Goal: Information Seeking & Learning: Check status

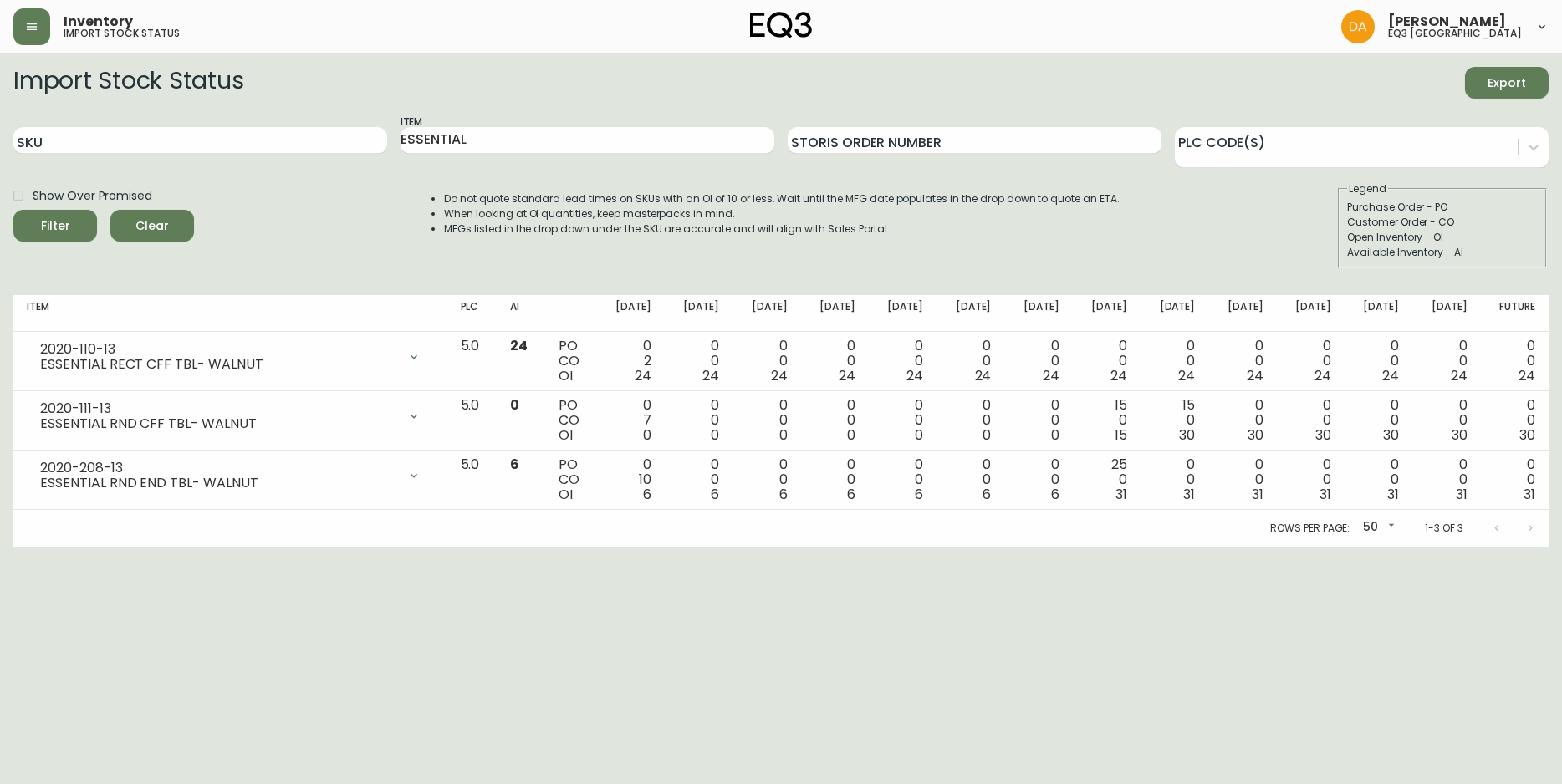
click at [114, 177] on form "Import Stock Status Export SKU Item ESSENTIAL Storis Order Number PLC Code(s) S…" at bounding box center [781, 167] width 1535 height 201
drag, startPoint x: 127, startPoint y: 152, endPoint x: 148, endPoint y: 138, distance: 25.2
click at [128, 151] on input "SKU" at bounding box center [200, 140] width 374 height 27
click at [533, 145] on input "ESSENTIAL" at bounding box center [587, 140] width 374 height 27
drag, startPoint x: 431, startPoint y: 137, endPoint x: 385, endPoint y: 137, distance: 46.0
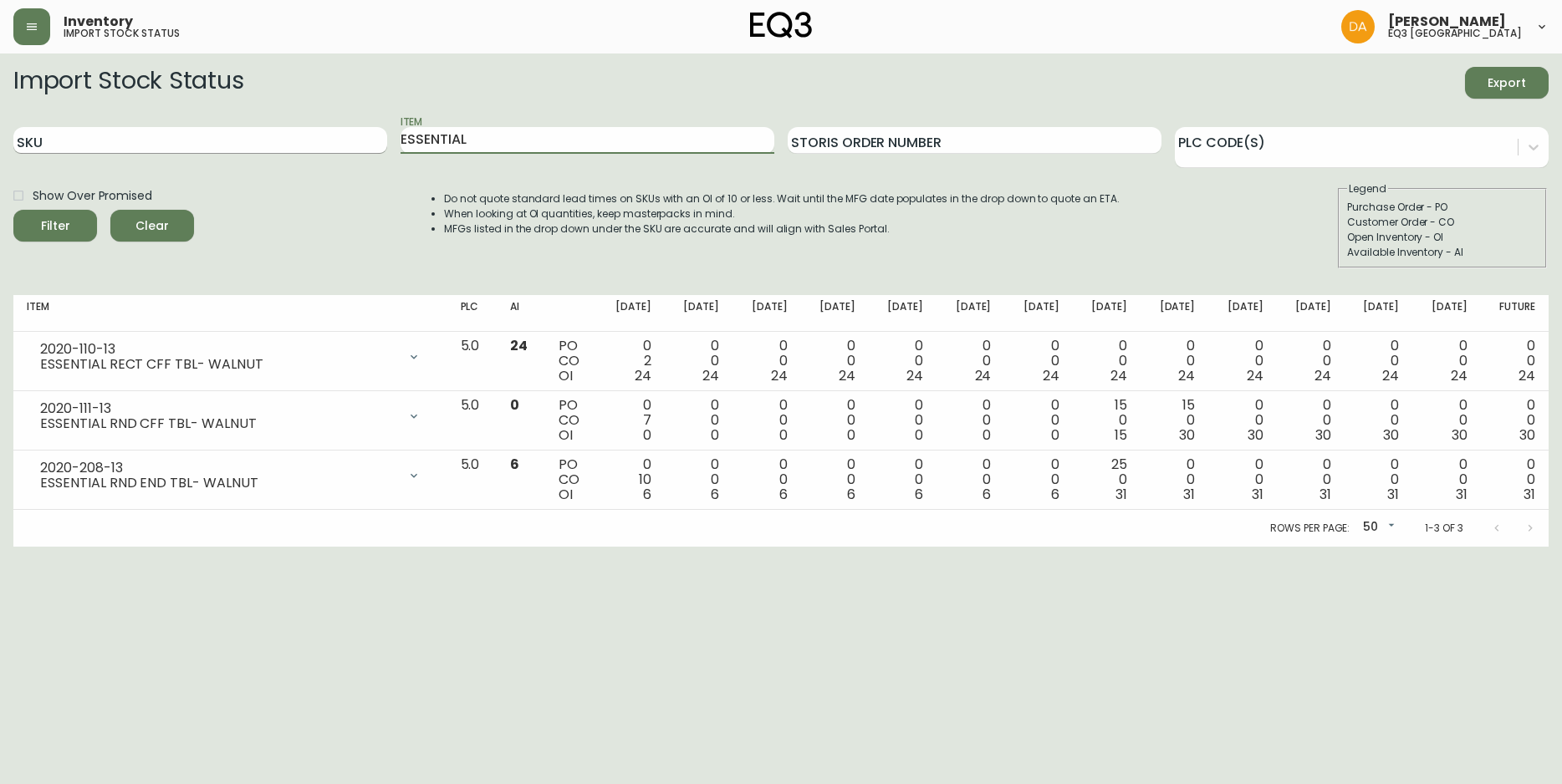
click at [392, 137] on div "SKU Item ESSENTIAL Storis Order Number PLC Code(s)" at bounding box center [781, 140] width 1535 height 54
type input "stage"
click at [13, 210] on button "Filter" at bounding box center [55, 226] width 84 height 32
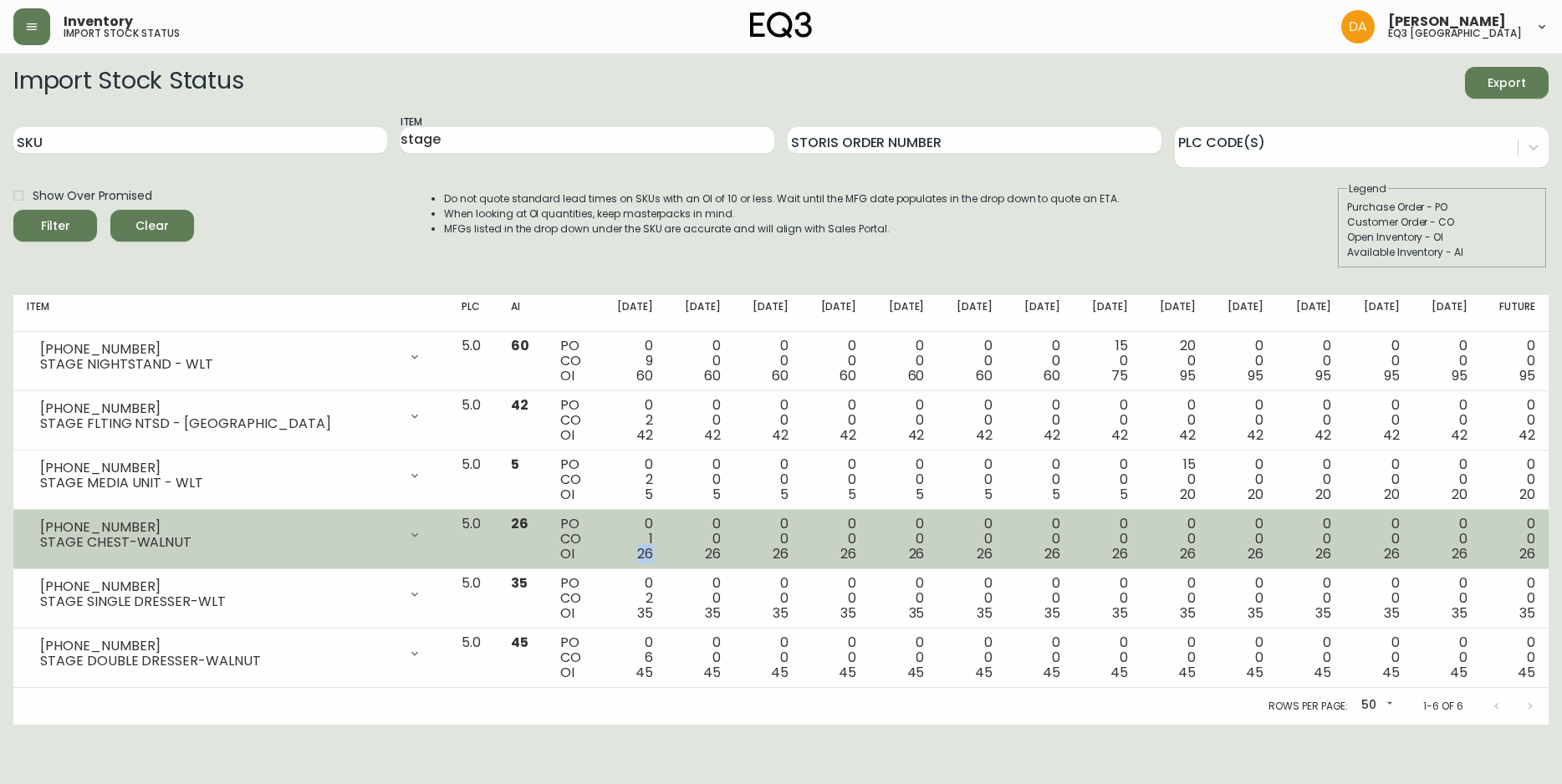
drag, startPoint x: 687, startPoint y: 552, endPoint x: 656, endPoint y: 557, distance: 31.4
click at [653, 557] on div "0 1 26" at bounding box center [632, 539] width 41 height 45
click at [666, 559] on td "0 1 26" at bounding box center [632, 539] width 68 height 59
drag, startPoint x: 692, startPoint y: 559, endPoint x: 642, endPoint y: 515, distance: 66.6
click at [650, 552] on td "0 1 26" at bounding box center [632, 539] width 68 height 59
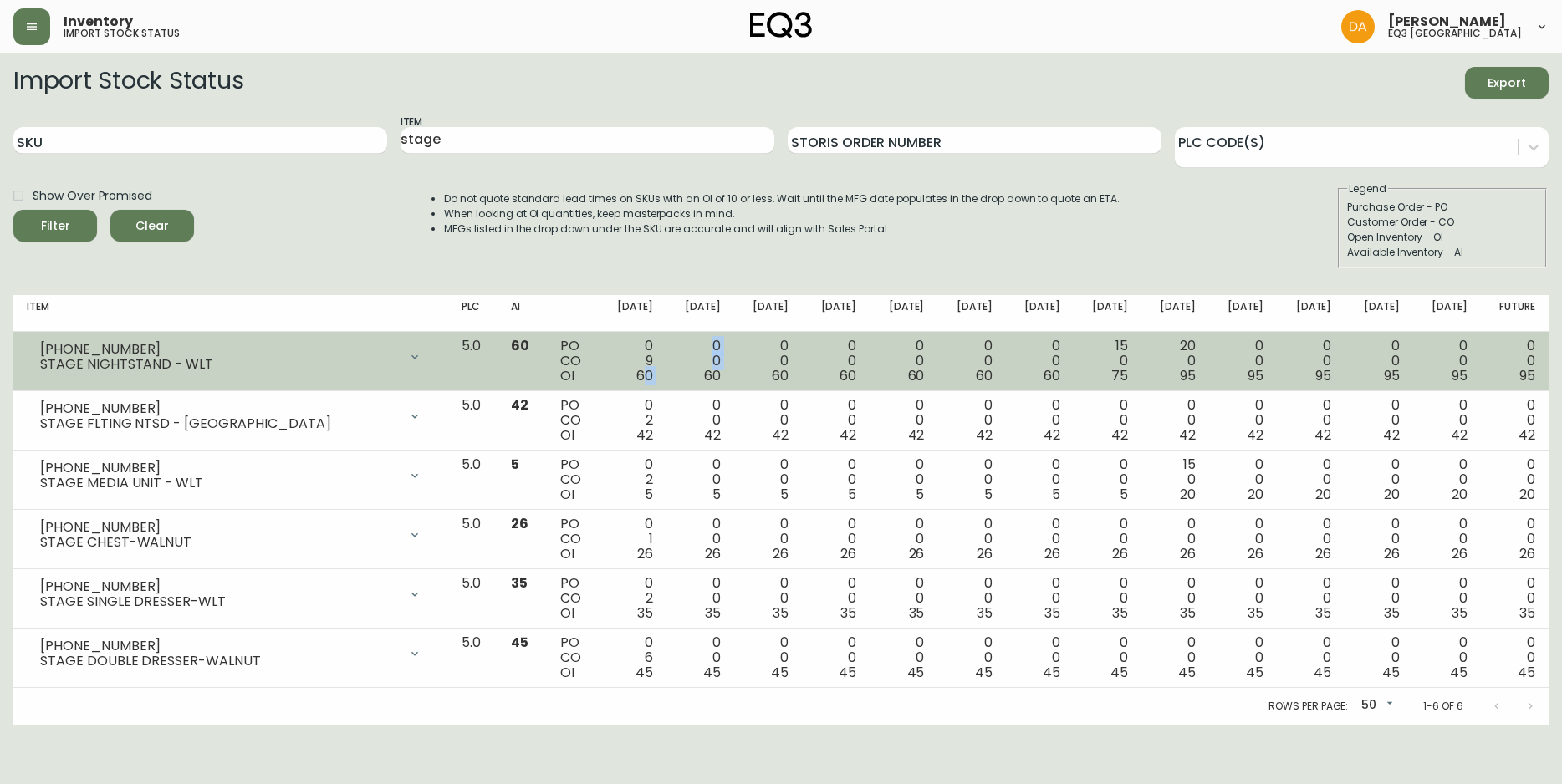
drag, startPoint x: 677, startPoint y: 373, endPoint x: 703, endPoint y: 376, distance: 26.2
click at [703, 376] on tr "[PHONE_NUMBER] STAGE NIGHTSTAND - WLT Opening Balance 69 ( [DATE] ) Customer Or…" at bounding box center [781, 361] width 1535 height 59
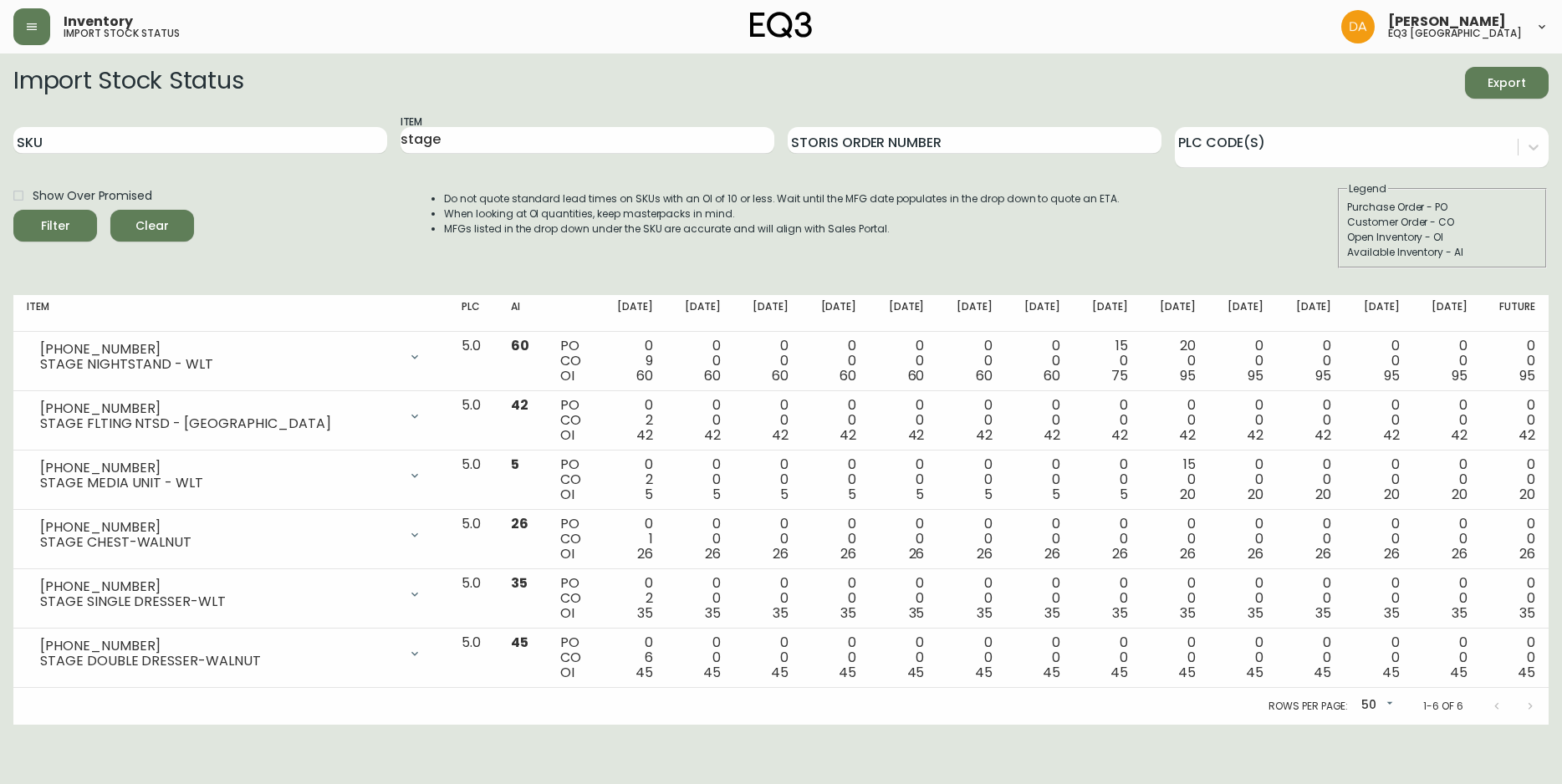
click at [222, 157] on div "SKU" at bounding box center [200, 140] width 374 height 54
click at [475, 135] on input "stage" at bounding box center [587, 140] width 374 height 27
drag, startPoint x: 473, startPoint y: 135, endPoint x: 305, endPoint y: 135, distance: 168.0
click at [305, 135] on div "SKU Item stage Storis Order Number PLC Code(s)" at bounding box center [781, 140] width 1535 height 54
click at [309, 142] on input "SKU" at bounding box center [200, 140] width 374 height 27
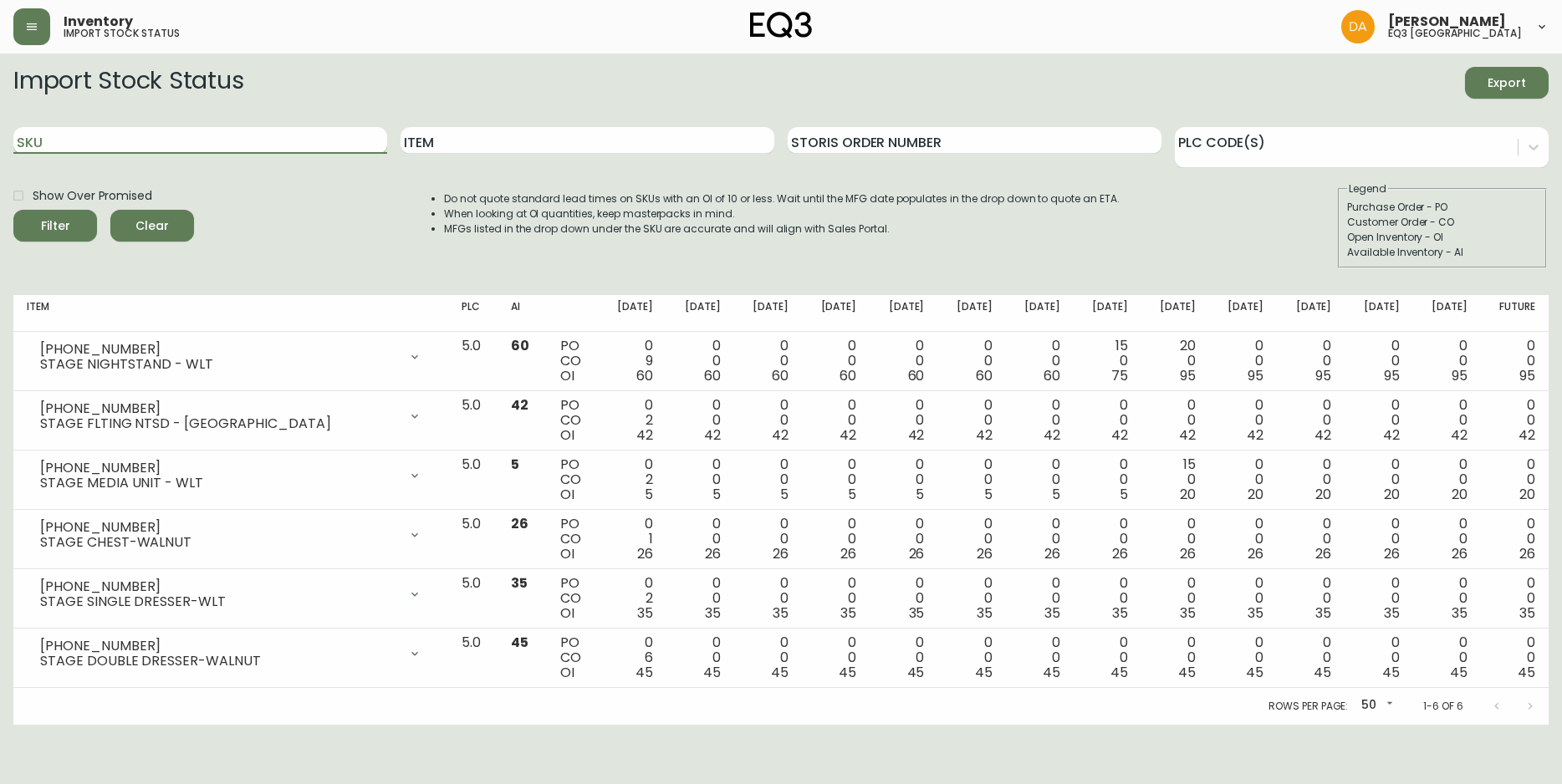
paste input "[PHONE_NUMBER]"
click at [13, 210] on button "Filter" at bounding box center [55, 226] width 84 height 32
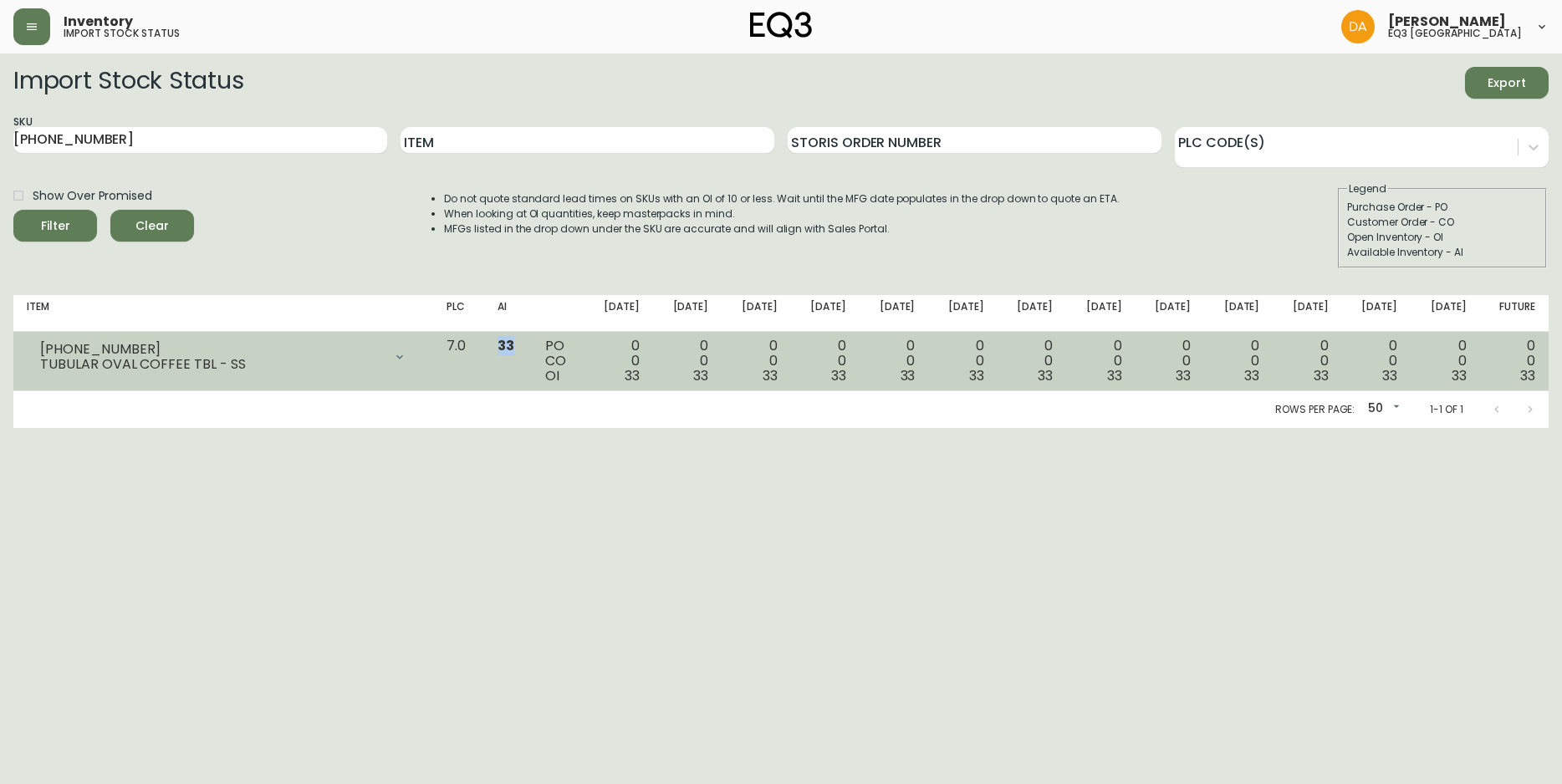
drag, startPoint x: 563, startPoint y: 345, endPoint x: 517, endPoint y: 352, distance: 46.5
click at [517, 352] on tr "[PHONE_NUMBER] TUBULAR OVAL COFFEE TBL - SS Opening Balance 33 ( [DATE] ) Avail…" at bounding box center [781, 361] width 1535 height 59
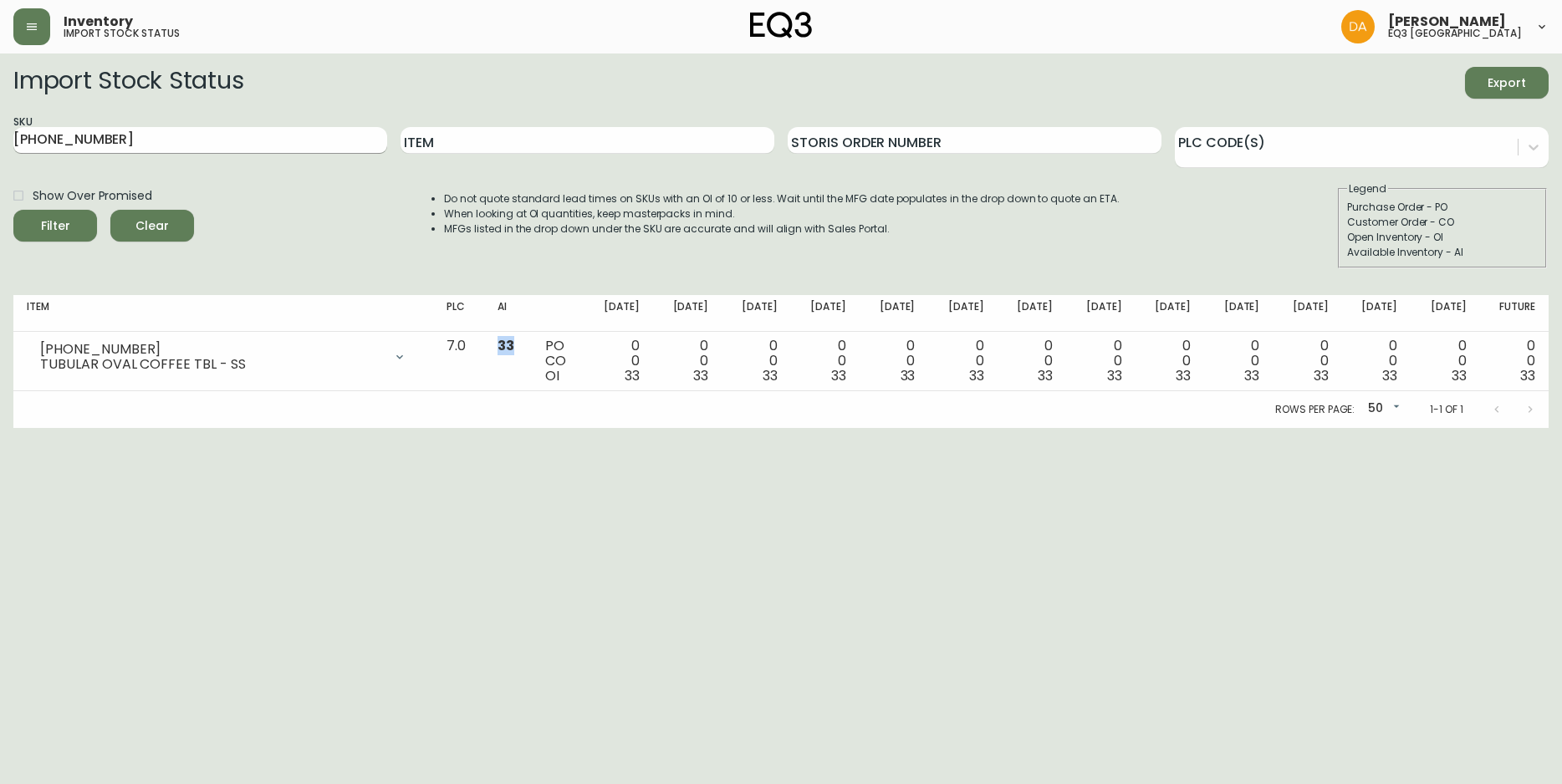
click at [263, 138] on input "[PHONE_NUMBER]" at bounding box center [200, 140] width 374 height 27
drag, startPoint x: 263, startPoint y: 138, endPoint x: -12, endPoint y: 85, distance: 280.1
click at [0, 85] on html "Inventory import stock status [PERSON_NAME] eq3 calgary Import Stock Status Exp…" at bounding box center [781, 214] width 1562 height 428
paste input "3"
type input "[PHONE_NUMBER]"
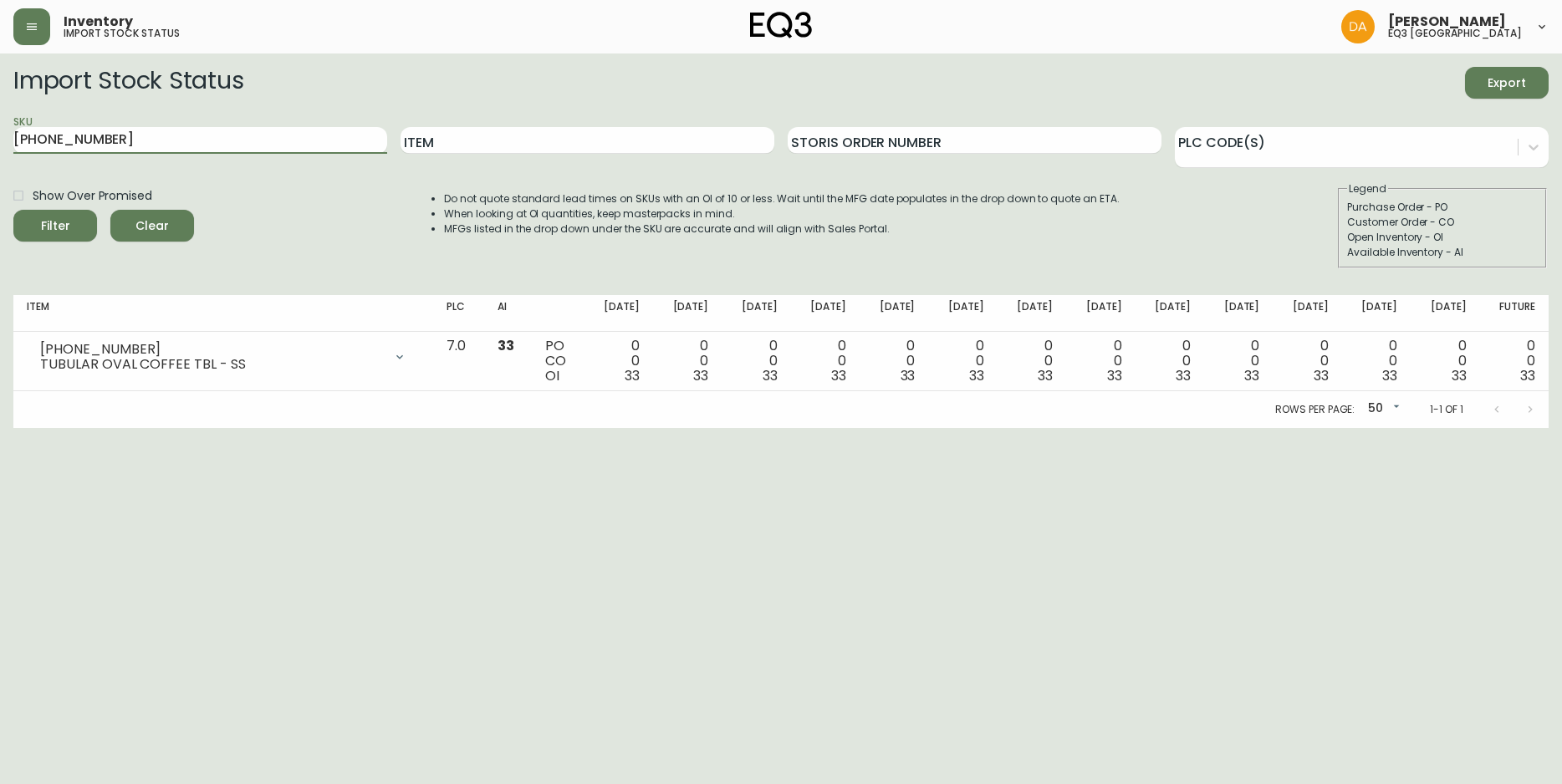
click at [13, 210] on button "Filter" at bounding box center [55, 226] width 84 height 32
click at [505, 142] on input "Item" at bounding box center [587, 140] width 374 height 27
